Goal: Information Seeking & Learning: Get advice/opinions

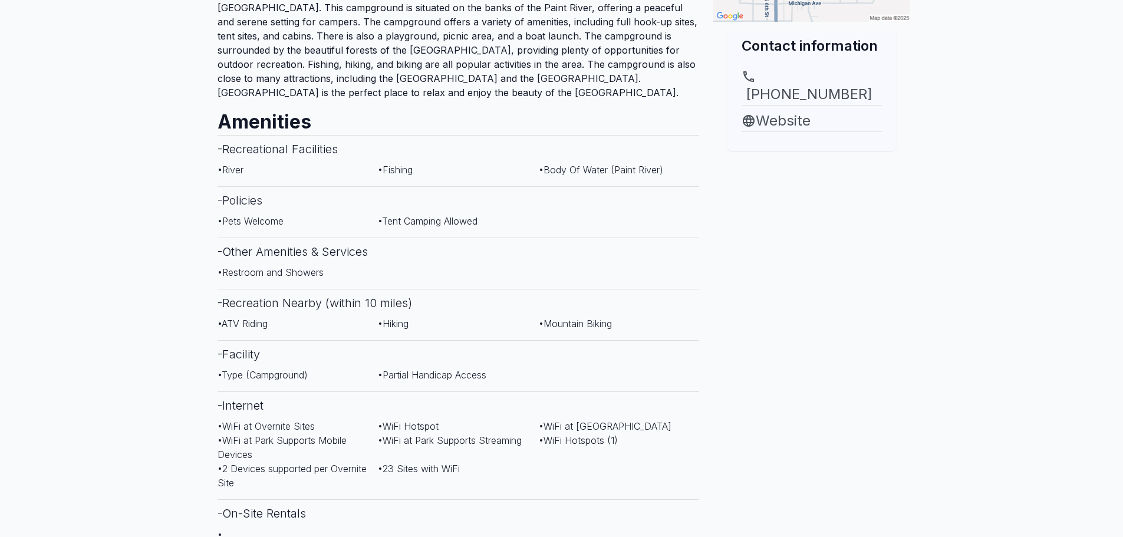
scroll to position [438, 0]
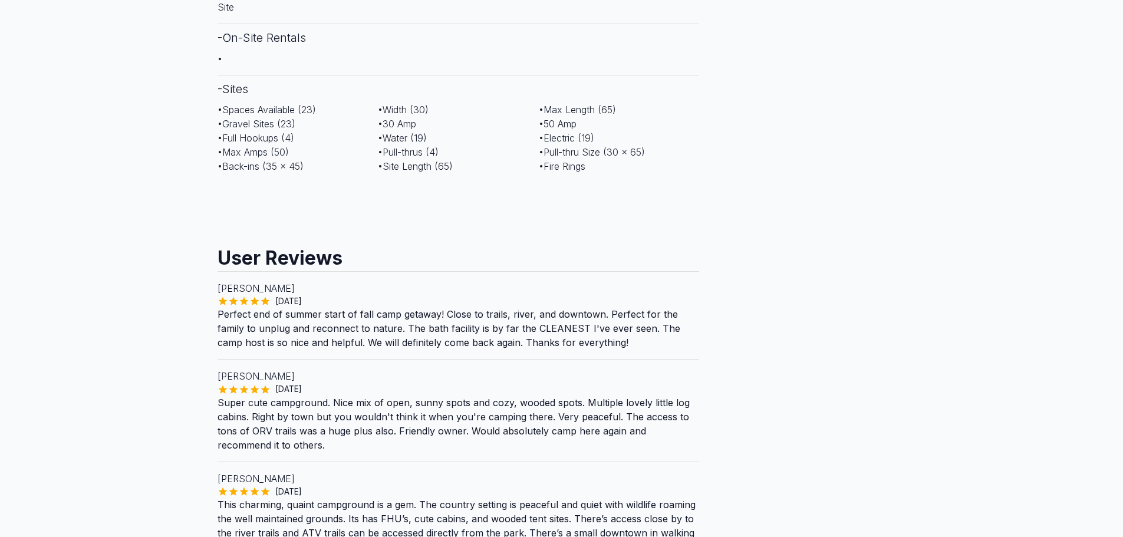
scroll to position [914, 0]
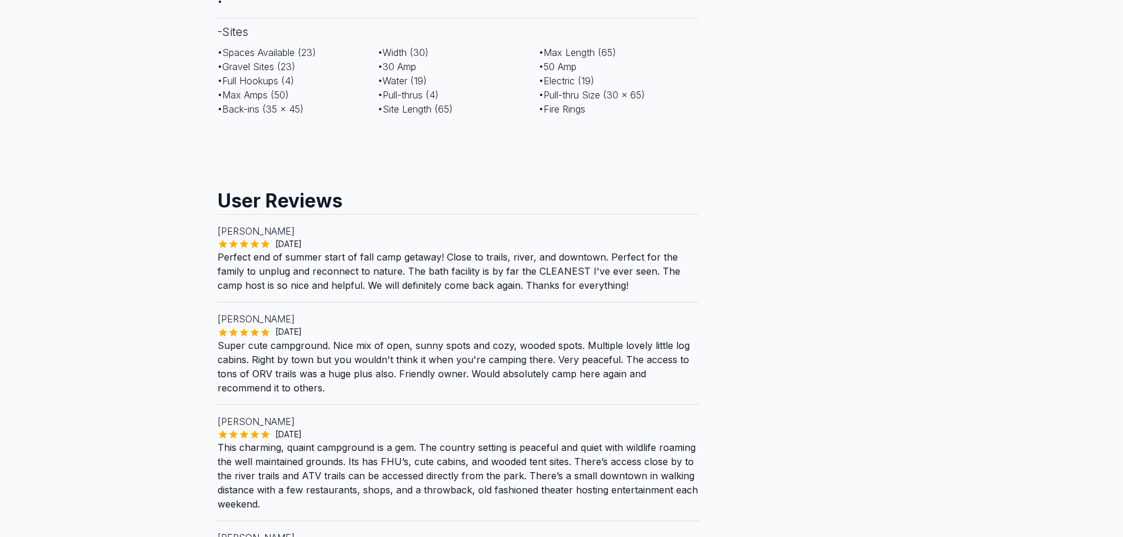
click at [980, 448] on main "Are you the owner for this park? Make it a featured listing and be seen in the …" at bounding box center [561, 145] width 1123 height 2131
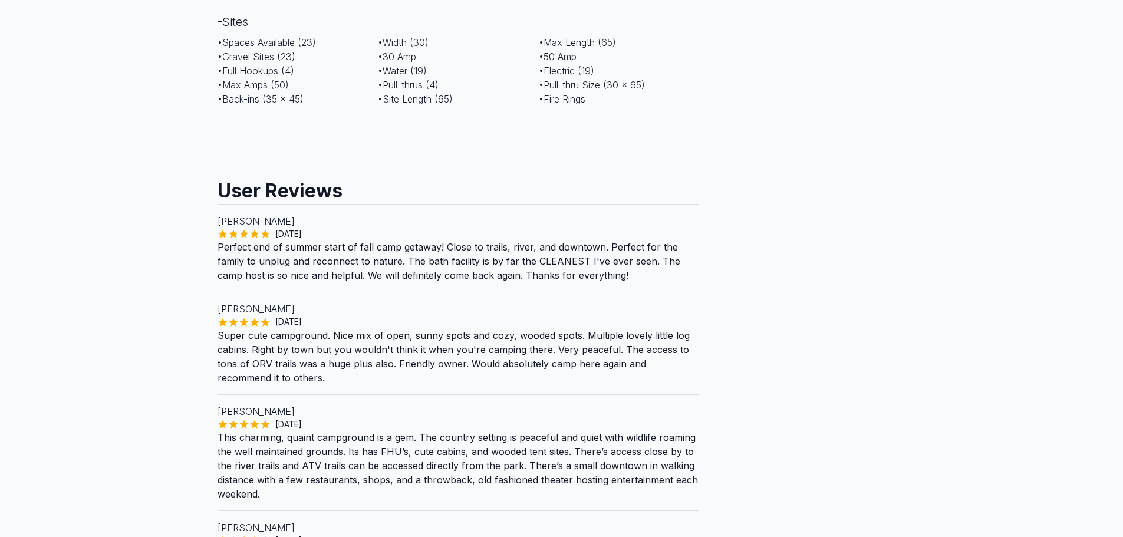
scroll to position [986, 0]
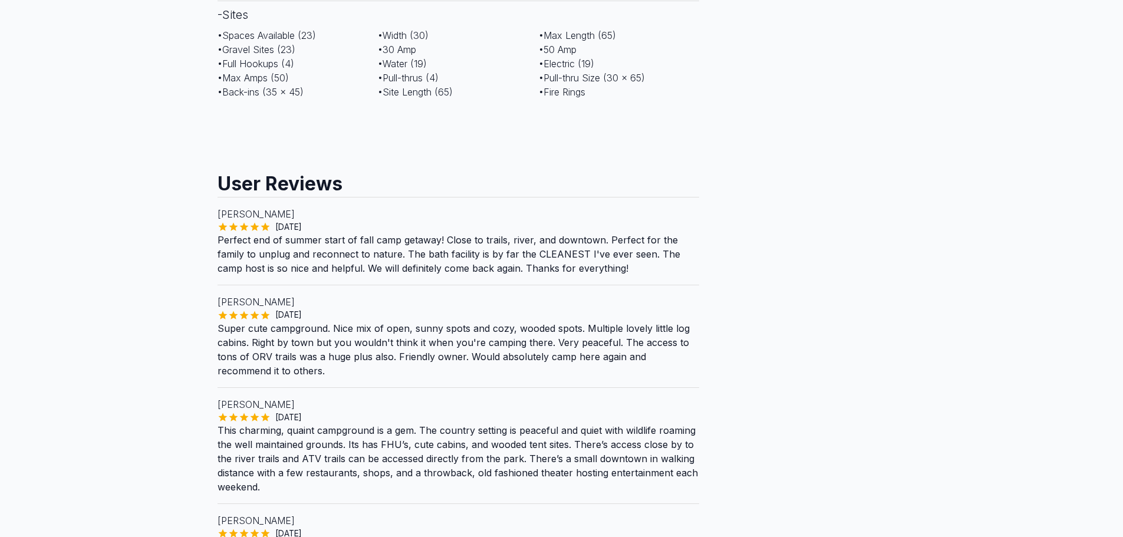
click at [977, 447] on main "Are you the owner for this park? Make it a featured listing and be seen in the …" at bounding box center [561, 127] width 1123 height 2131
click at [978, 447] on main "Are you the owner for this park? Make it a featured listing and be seen in the …" at bounding box center [561, 127] width 1123 height 2131
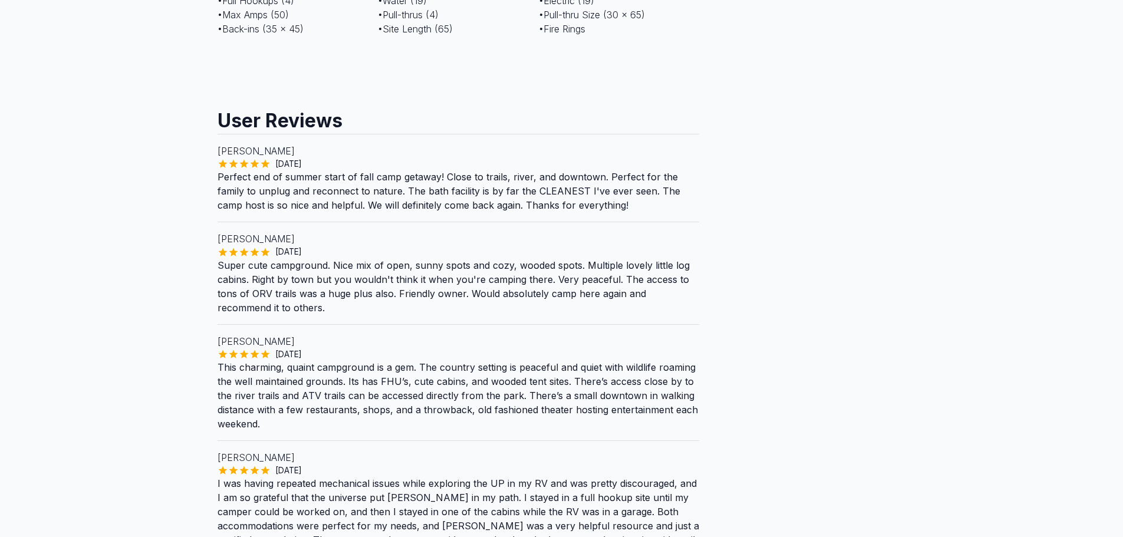
scroll to position [1051, 0]
click at [78, 406] on main "Are you the owner for this park? Make it a featured listing and be seen in the …" at bounding box center [561, 63] width 1123 height 2131
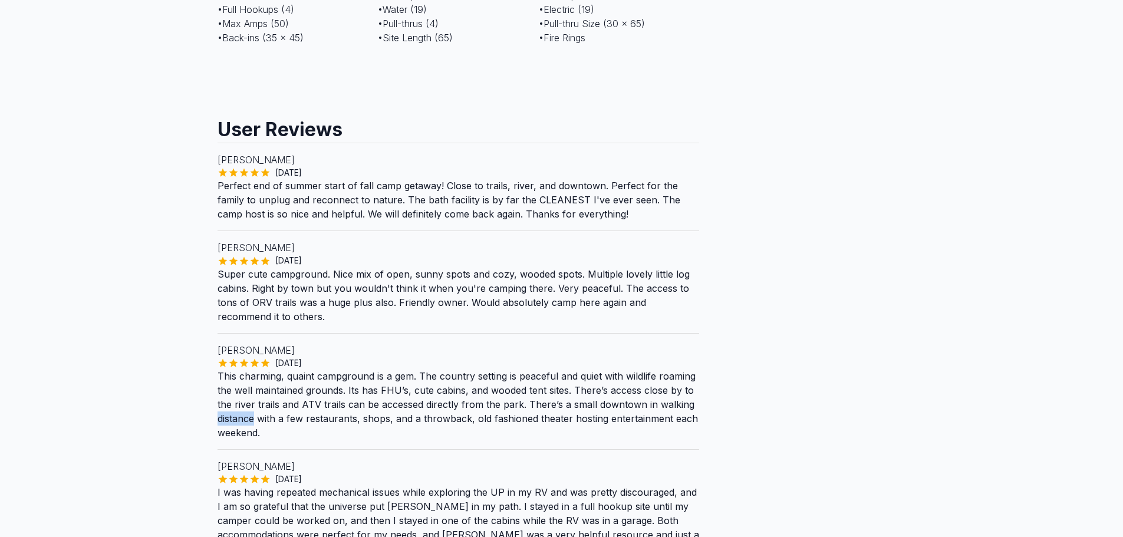
scroll to position [1041, 0]
click at [118, 315] on main "Are you the owner for this park? Make it a featured listing and be seen in the …" at bounding box center [561, 73] width 1123 height 2131
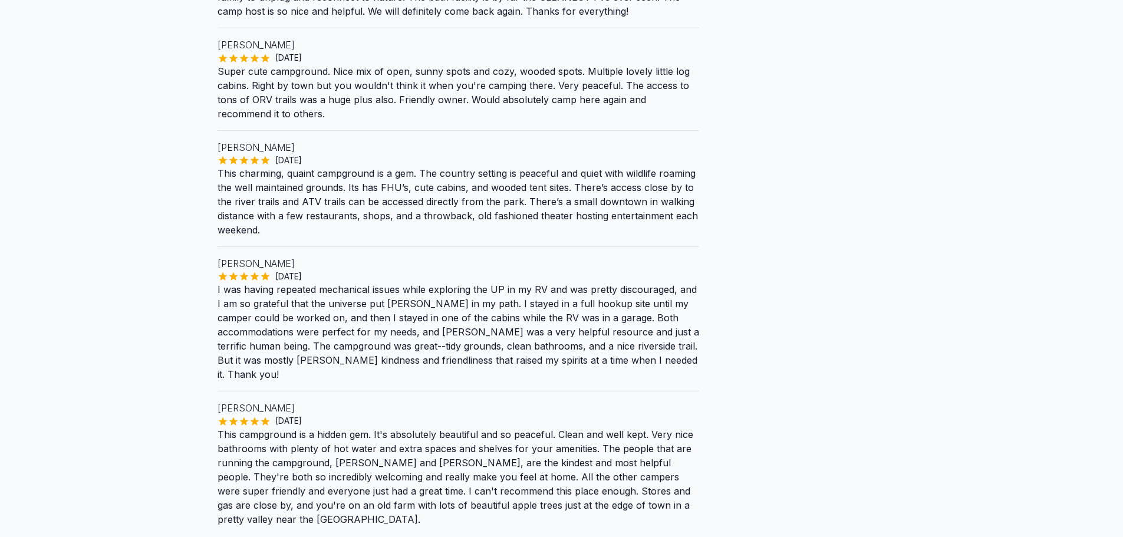
scroll to position [1244, 0]
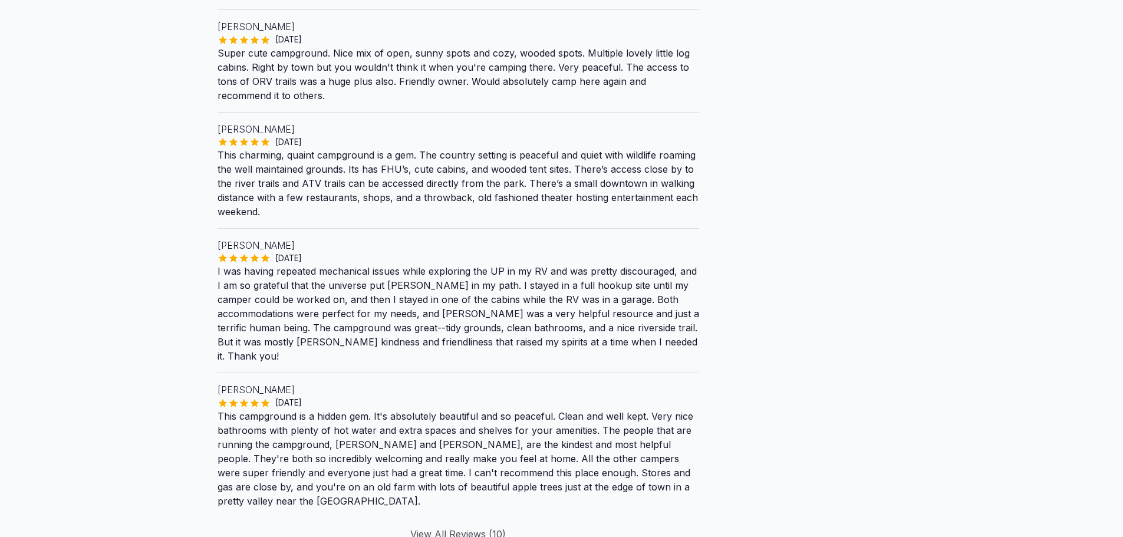
scroll to position [1263, 0]
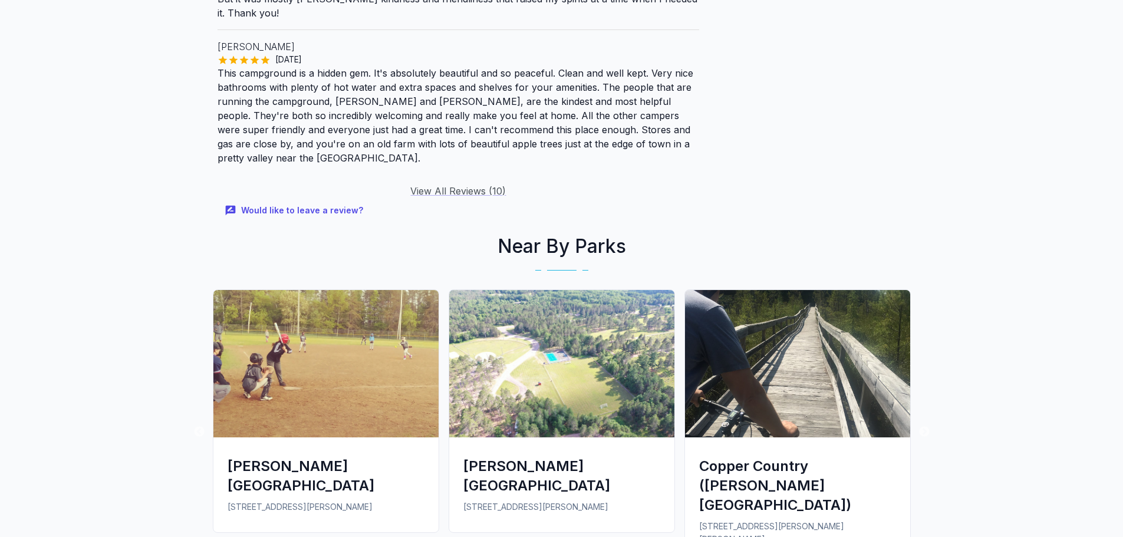
scroll to position [1606, 0]
click at [439, 185] on link "View All Reviews ( 10 )" at bounding box center [458, 191] width 96 height 12
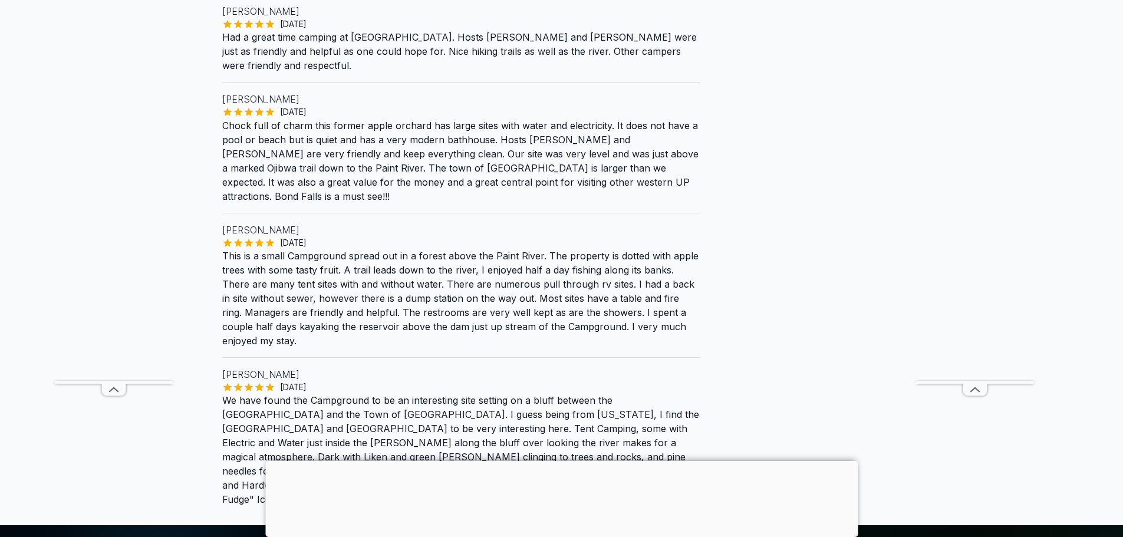
scroll to position [846, 0]
